Goal: Task Accomplishment & Management: Manage account settings

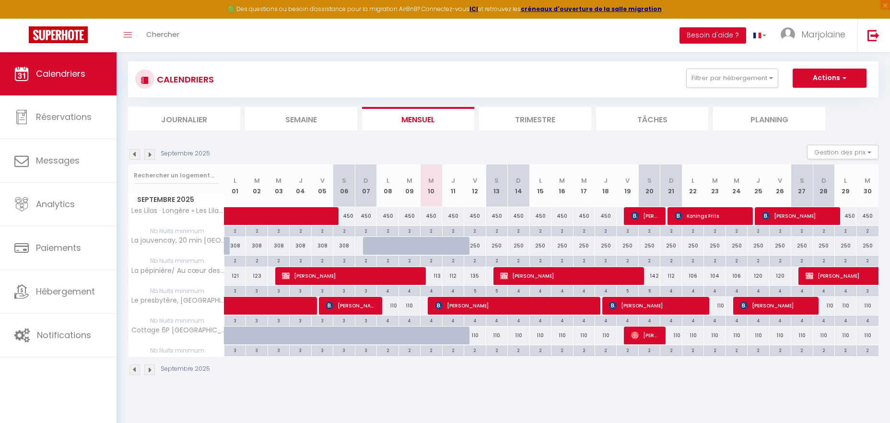
scroll to position [52, 0]
click at [748, 80] on button "Filtrer par hébergement" at bounding box center [732, 78] width 92 height 19
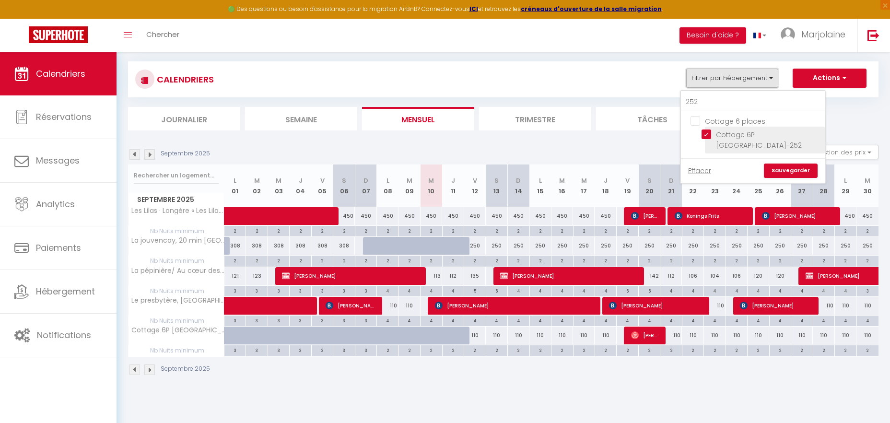
scroll to position [0, 0]
click at [704, 133] on input "Cottage 6P [GEOGRAPHIC_DATA]-252" at bounding box center [762, 134] width 120 height 10
checkbox input "false"
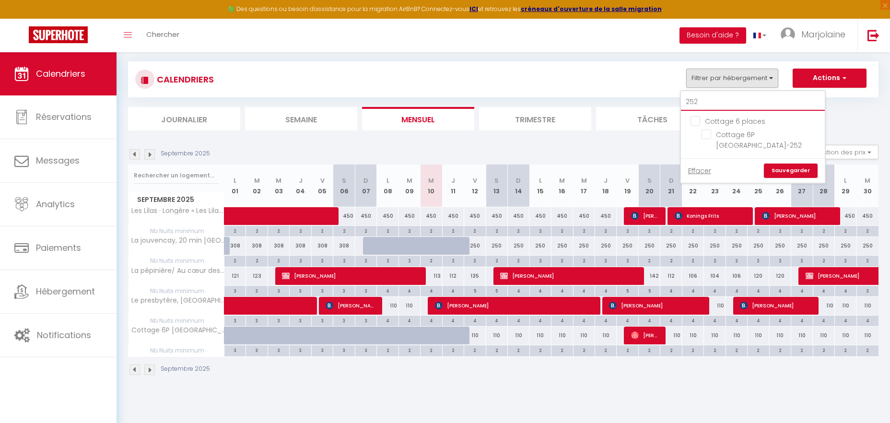
click at [707, 106] on input "252" at bounding box center [753, 102] width 144 height 17
type input "25"
checkbox input "false"
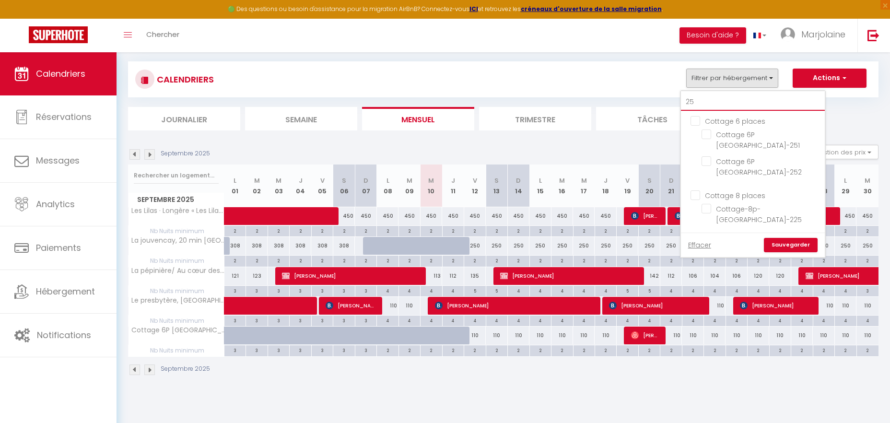
type input "2"
checkbox input "false"
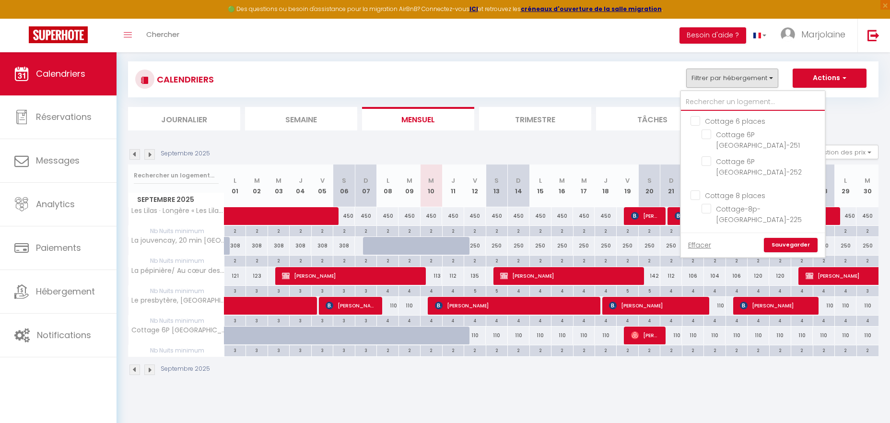
checkbox input "false"
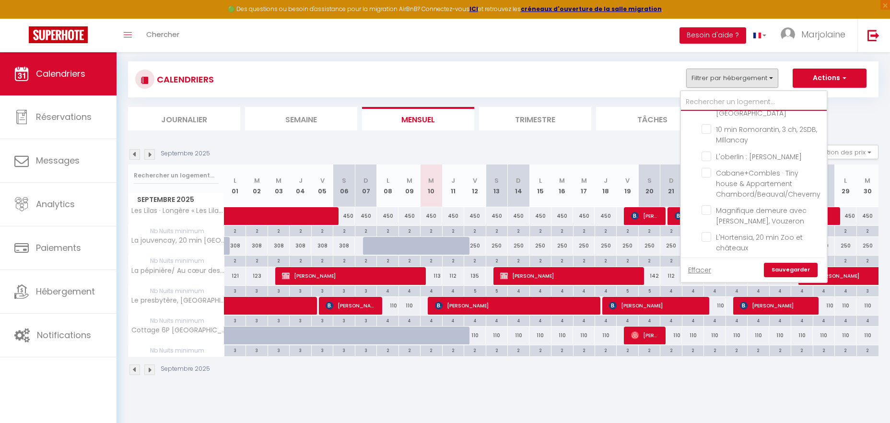
scroll to position [831, 0]
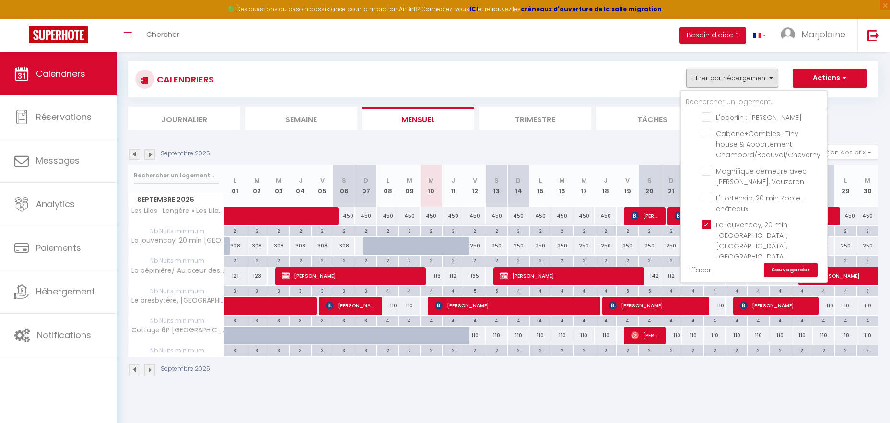
click at [706, 268] on input "Le vieux Filatre, La ferté Imbault" at bounding box center [763, 273] width 122 height 10
checkbox input "true"
checkbox input "false"
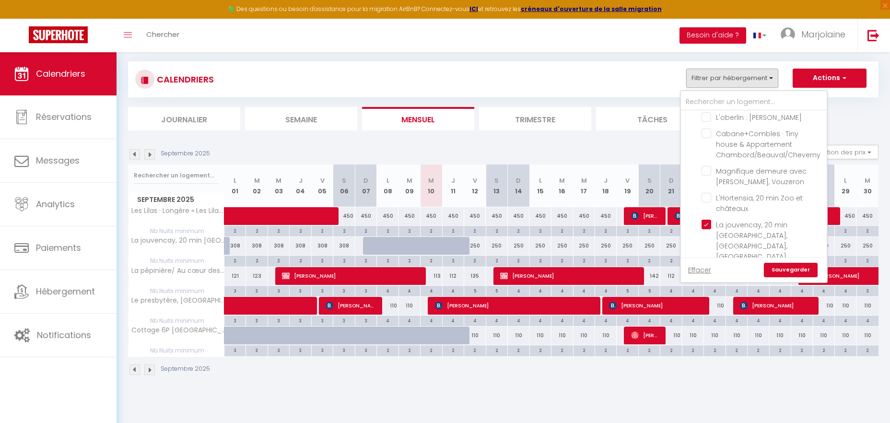
checkbox input "false"
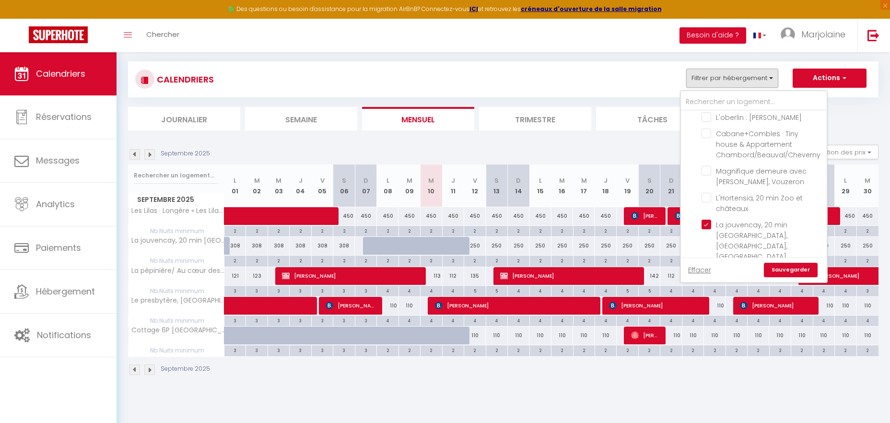
checkbox input "false"
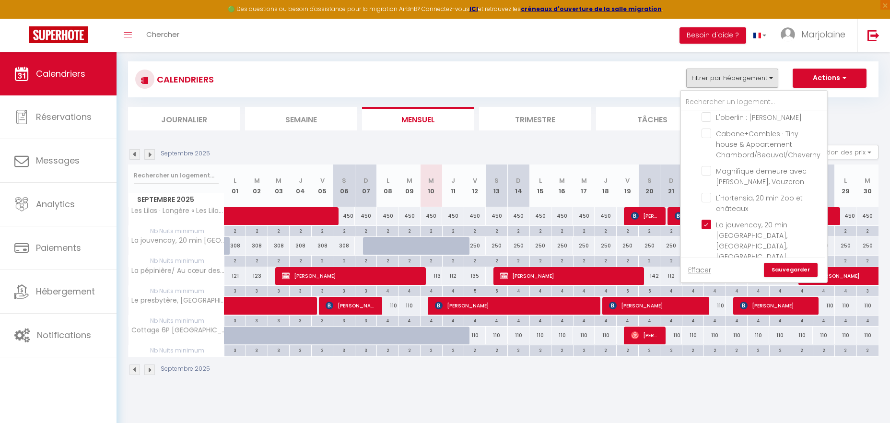
checkbox input "false"
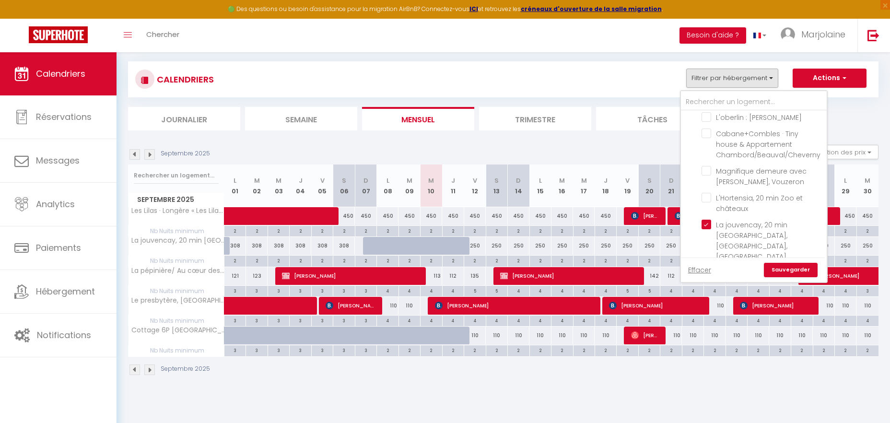
checkbox input "false"
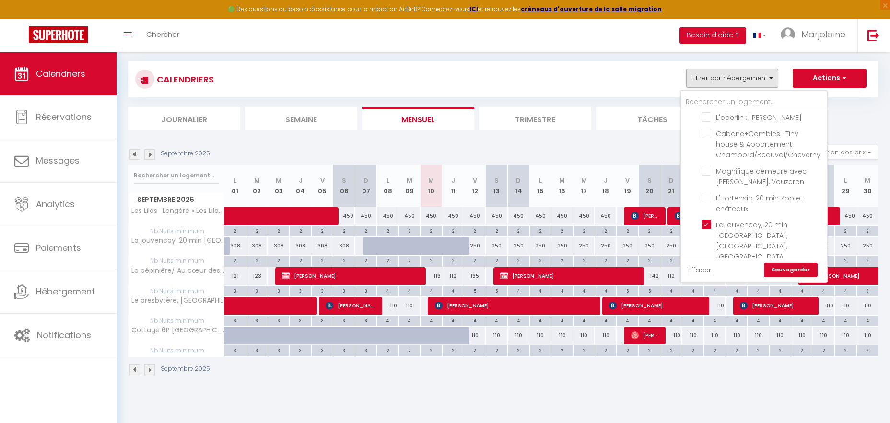
checkbox input "false"
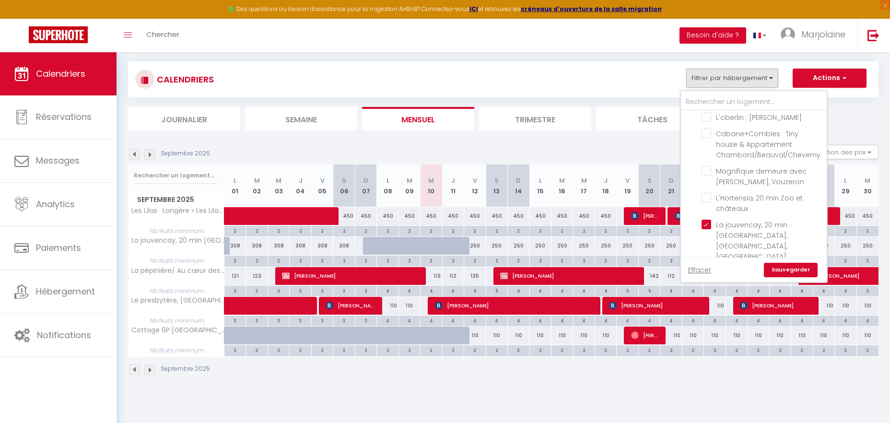
checkbox input "false"
click at [781, 270] on link "Sauvegarder" at bounding box center [791, 270] width 54 height 14
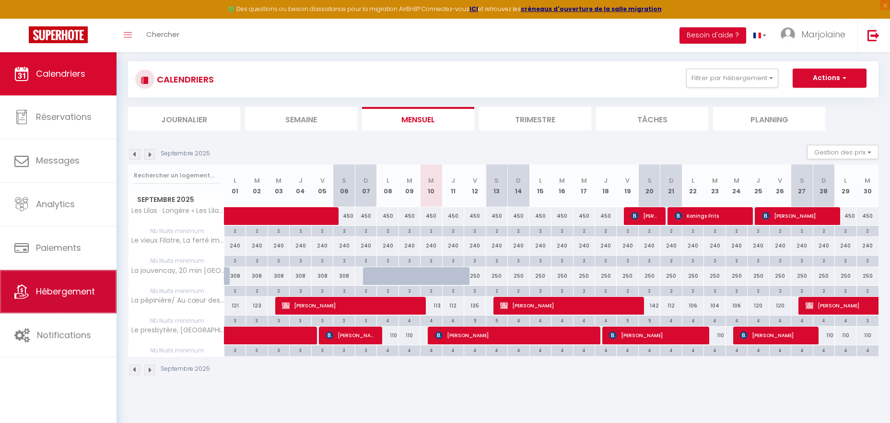
click at [73, 301] on link "Hébergement" at bounding box center [58, 291] width 117 height 43
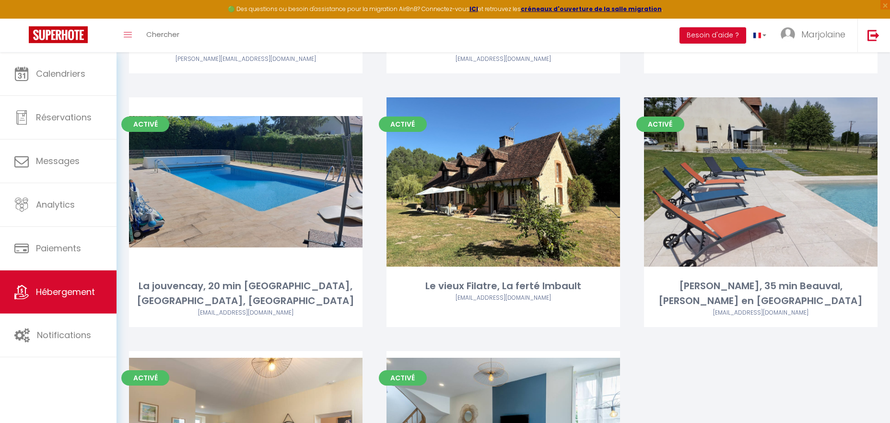
scroll to position [2539, 0]
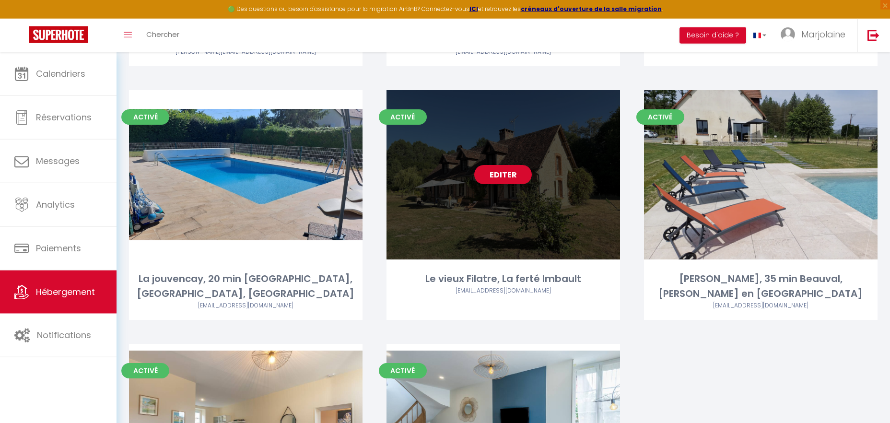
click at [507, 165] on link "Editer" at bounding box center [503, 174] width 58 height 19
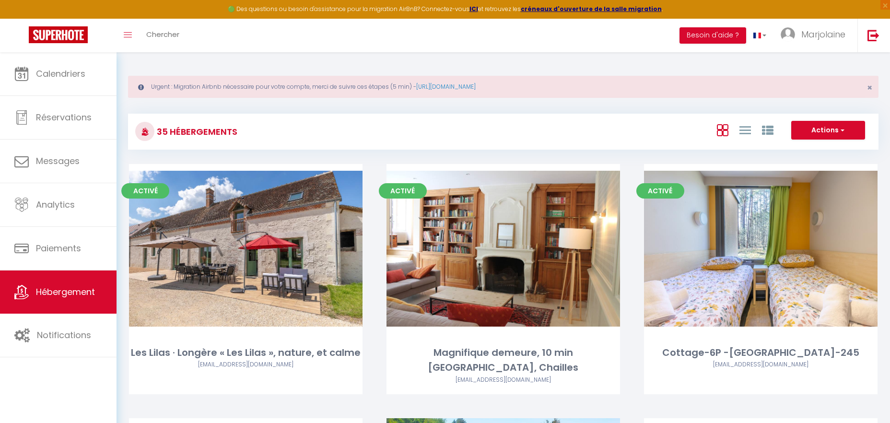
select select "3"
select select "2"
select select "1"
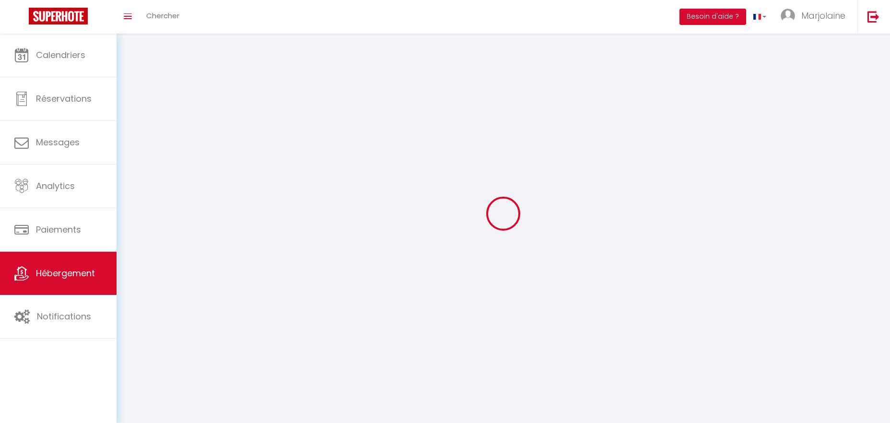
select select
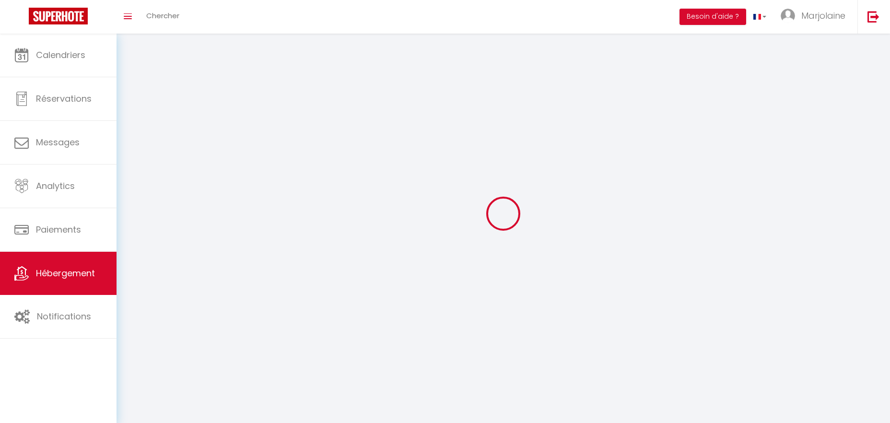
checkbox input "false"
select select
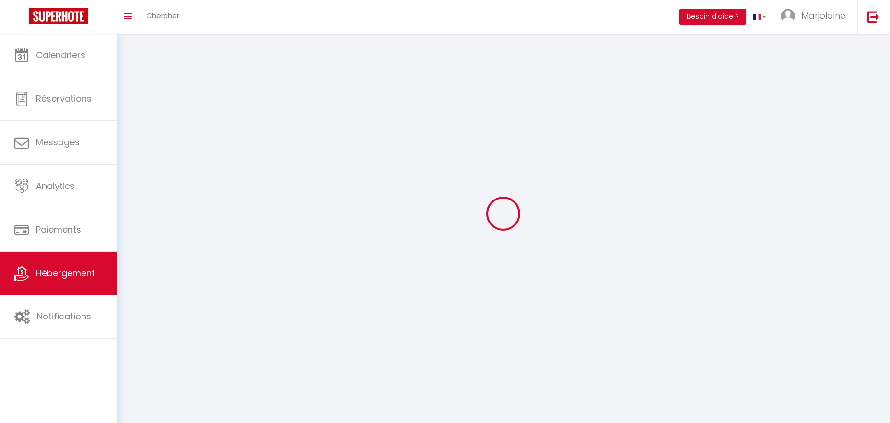
select select
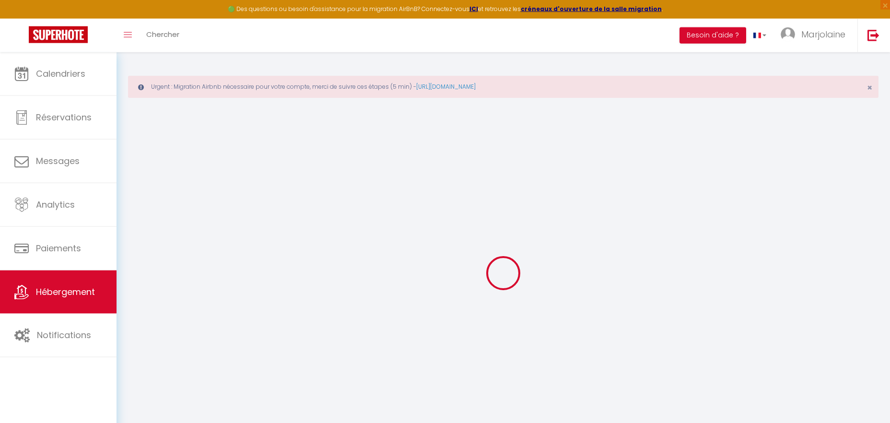
select select "+ 20 %"
select select "+ 5 %"
select select
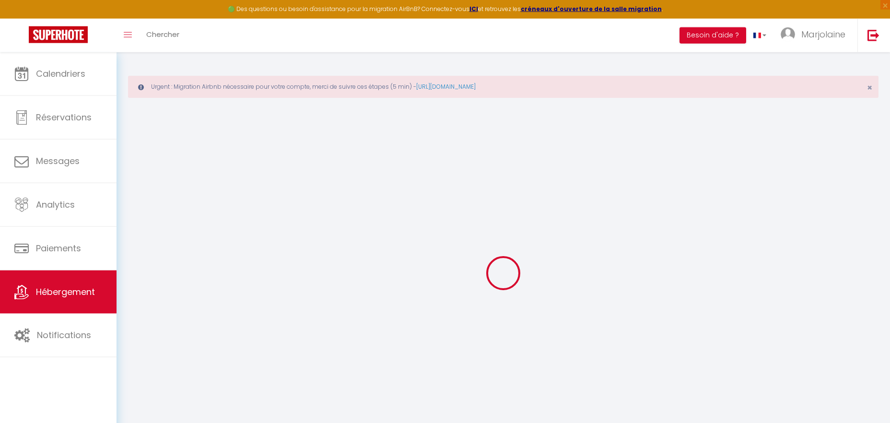
checkbox input "false"
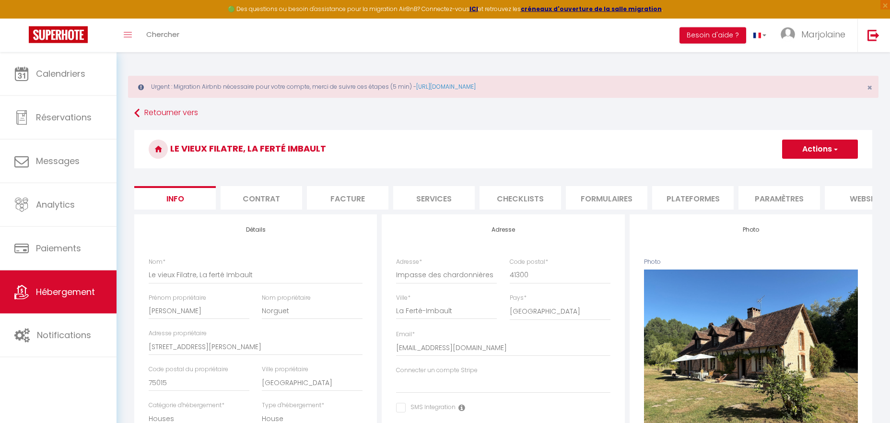
click at [606, 194] on li "Formulaires" at bounding box center [607, 198] width 82 height 24
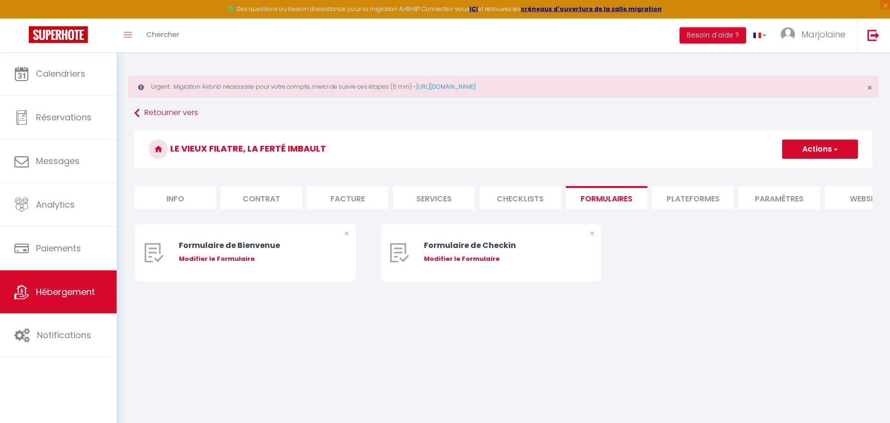
click at [497, 194] on li "Checklists" at bounding box center [521, 198] width 82 height 24
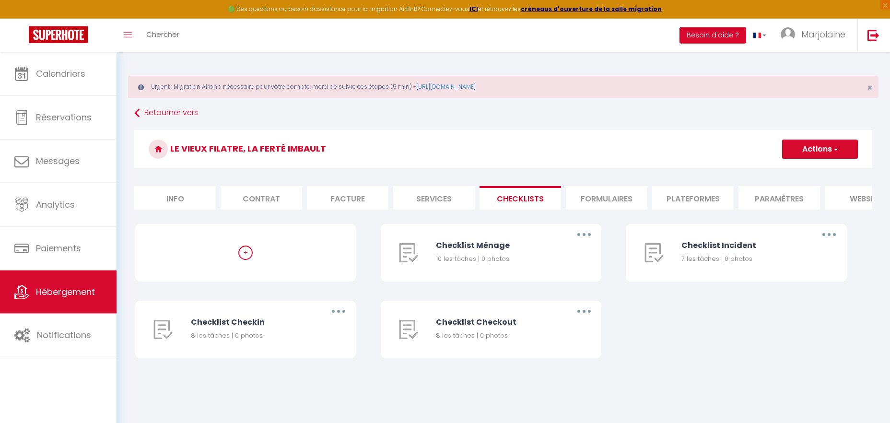
click at [691, 199] on li "Plateformes" at bounding box center [693, 198] width 82 height 24
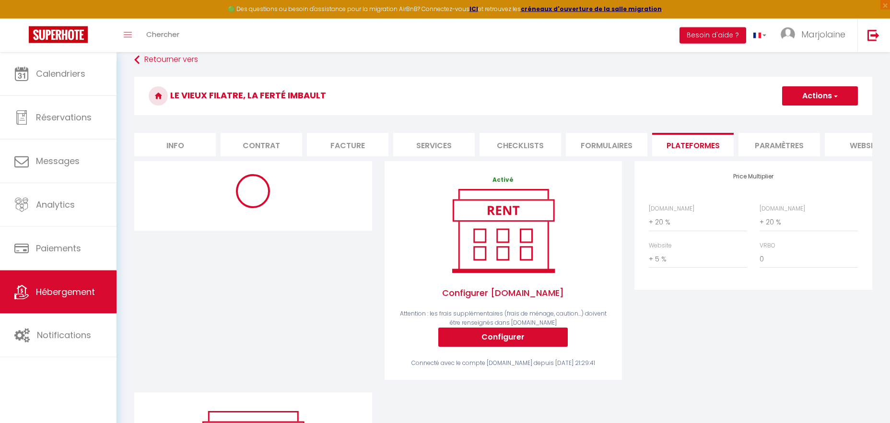
scroll to position [29, 0]
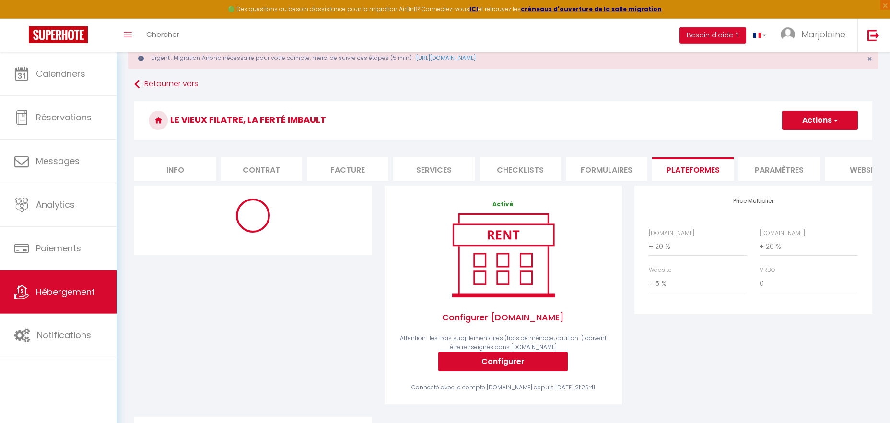
select select "365"
select select
select select "EUR"
select select
select select "14246-1446542351672901922"
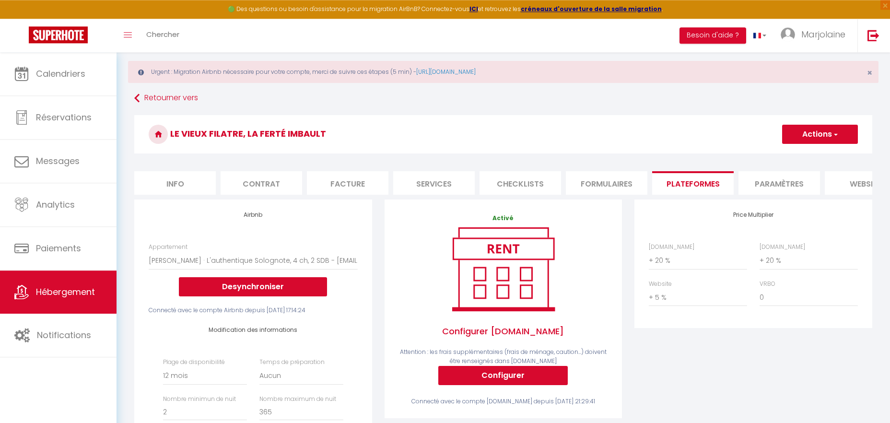
scroll to position [0, 0]
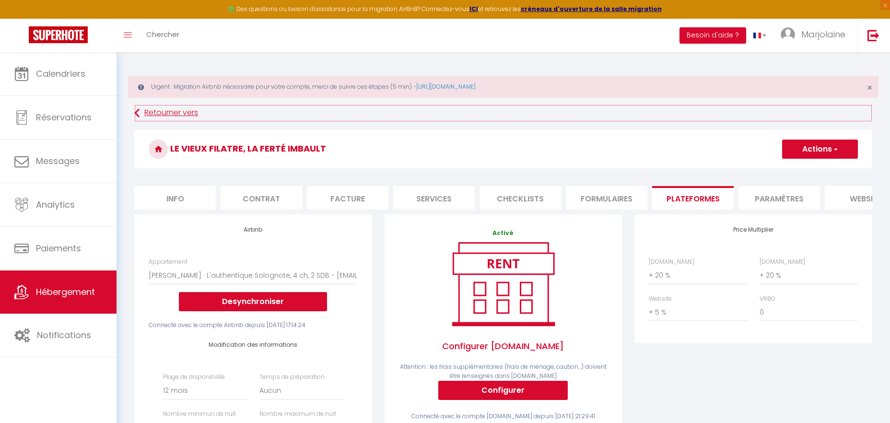
click at [161, 109] on link "Retourner vers" at bounding box center [503, 113] width 738 height 17
